Goal: Information Seeking & Learning: Stay updated

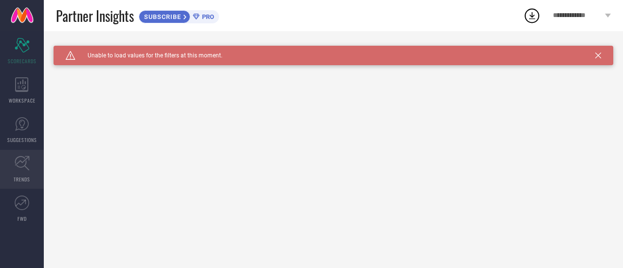
click at [25, 180] on span "TRENDS" at bounding box center [22, 179] width 17 height 7
